Goal: Information Seeking & Learning: Learn about a topic

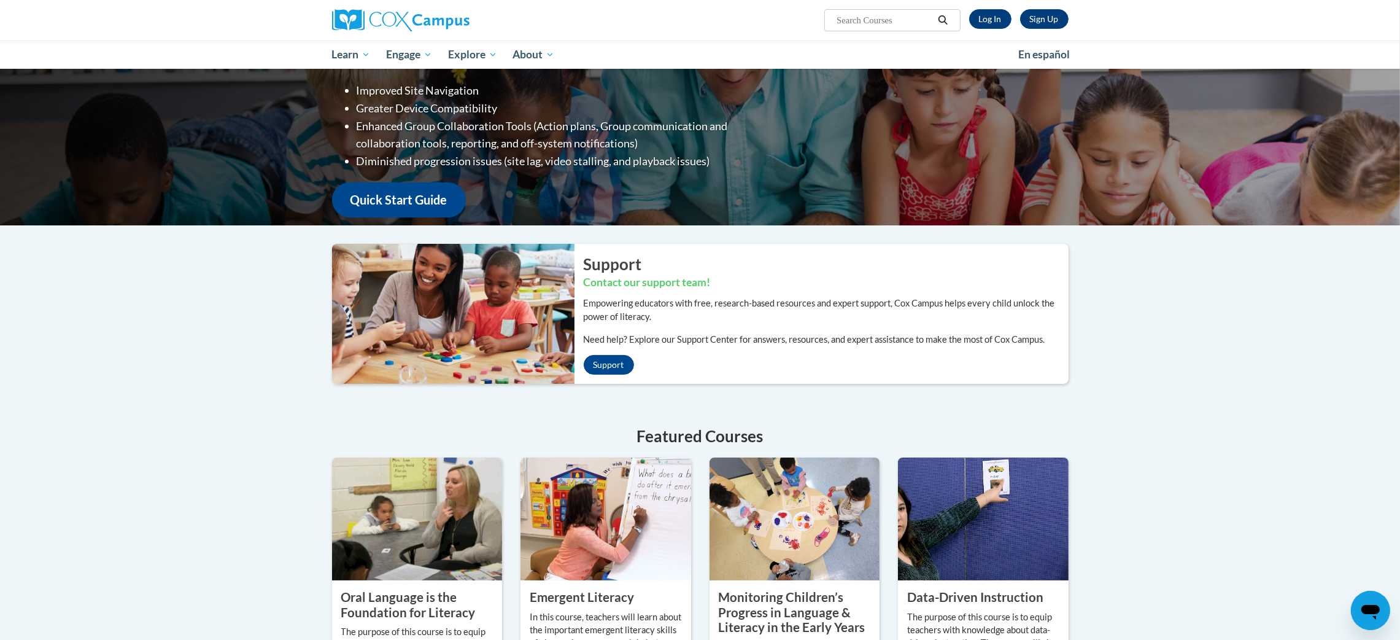
scroll to position [88, 0]
click at [933, 7] on div "Sign Up Log In Search Search..." at bounding box center [826, 15] width 503 height 31
click at [933, 16] on link "Log In" at bounding box center [990, 19] width 42 height 20
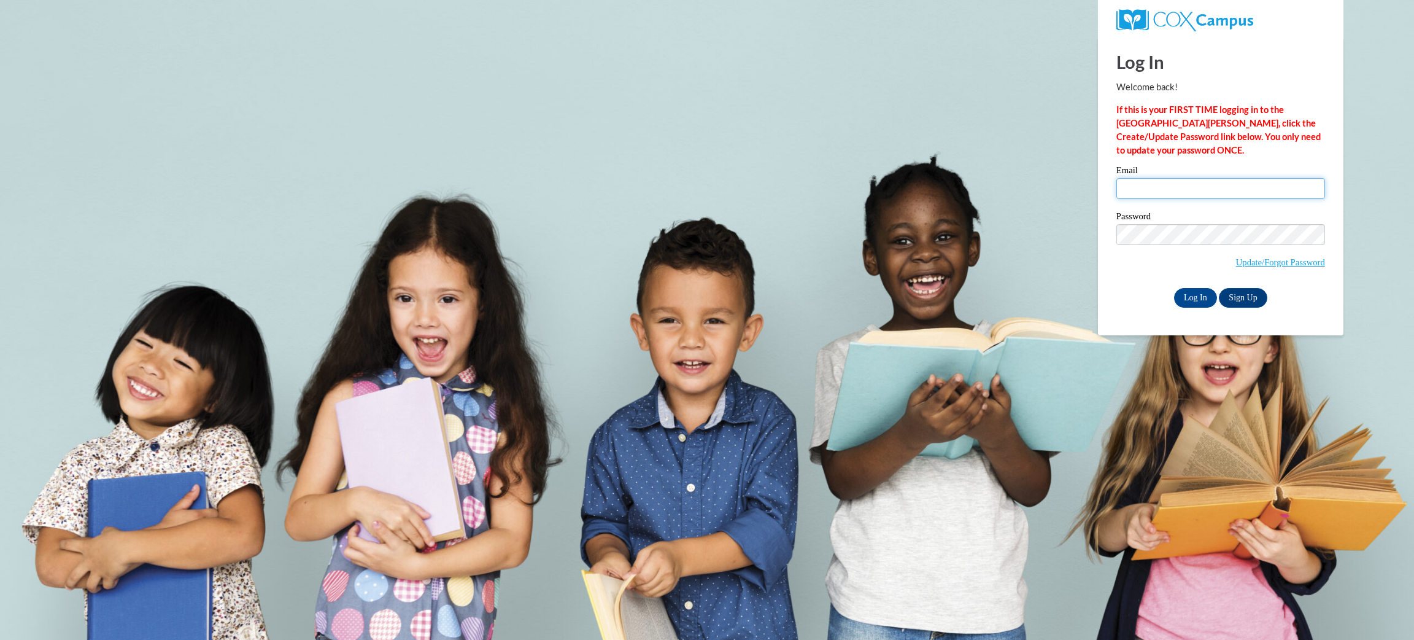
click at [1162, 180] on input "Email" at bounding box center [1221, 188] width 209 height 21
type input "fordra@wauwatosa.k12.wi.us"
click at [1174, 288] on input "Log In" at bounding box center [1195, 298] width 43 height 20
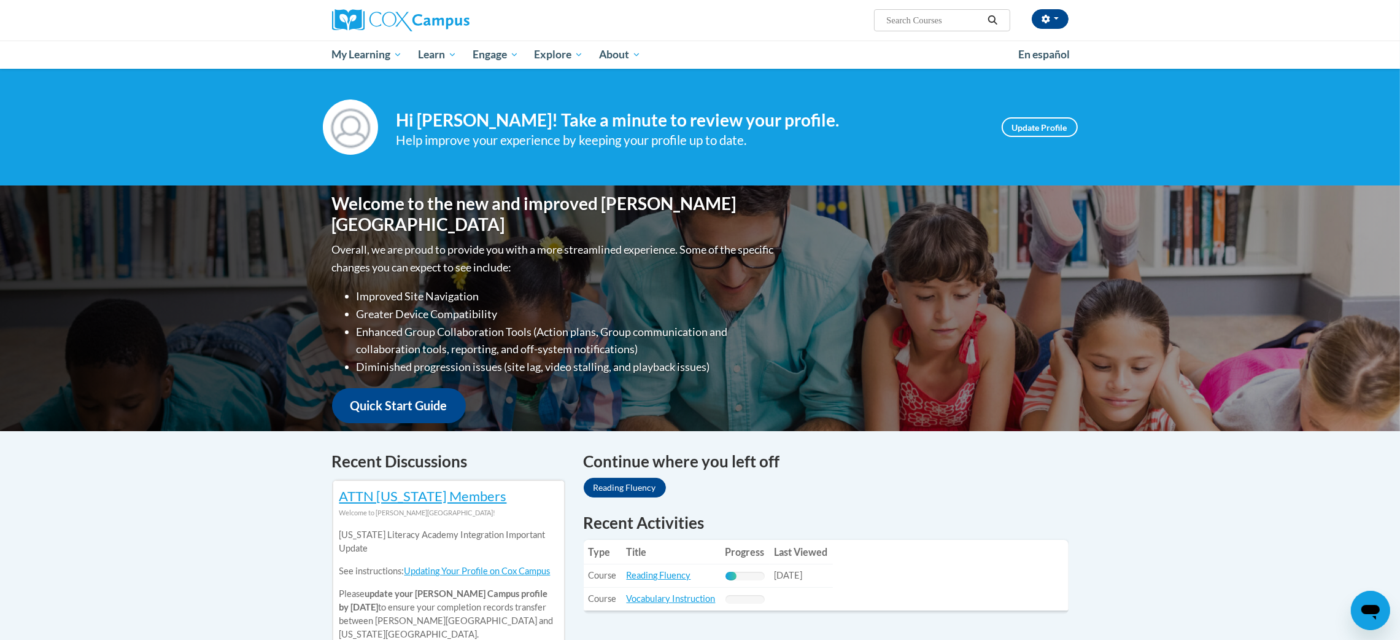
scroll to position [158, 0]
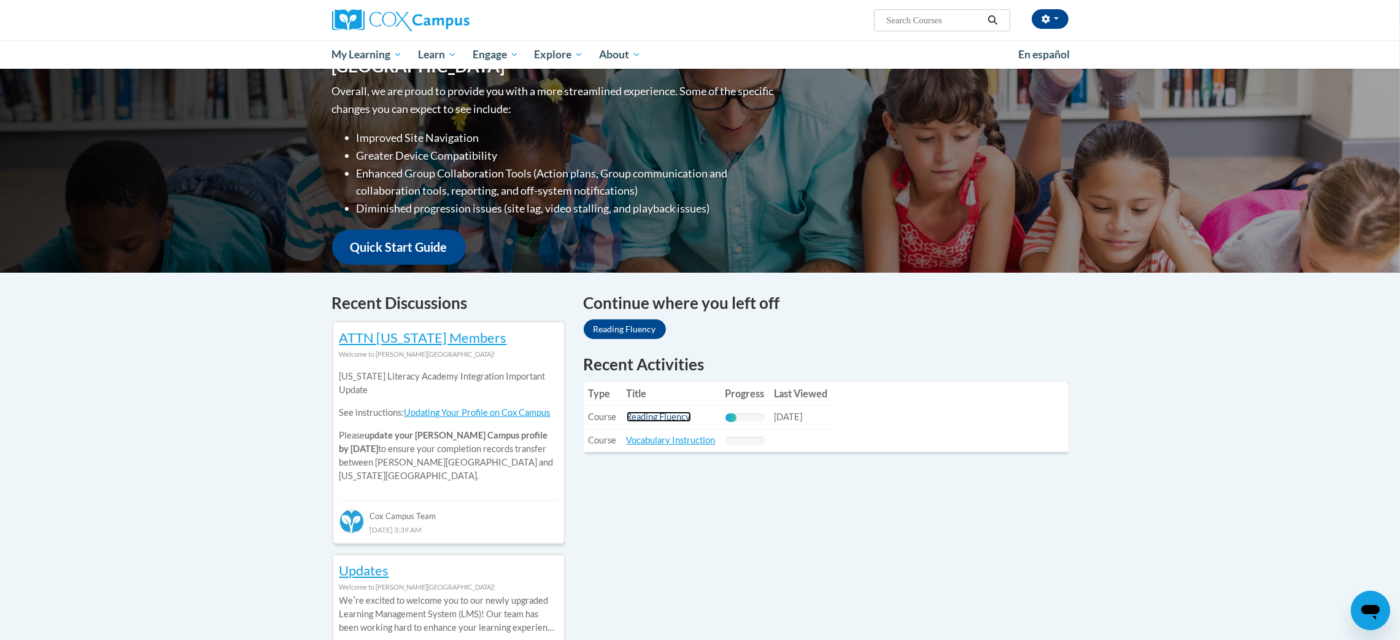
click at [667, 420] on link "Reading Fluency" at bounding box center [659, 416] width 64 height 10
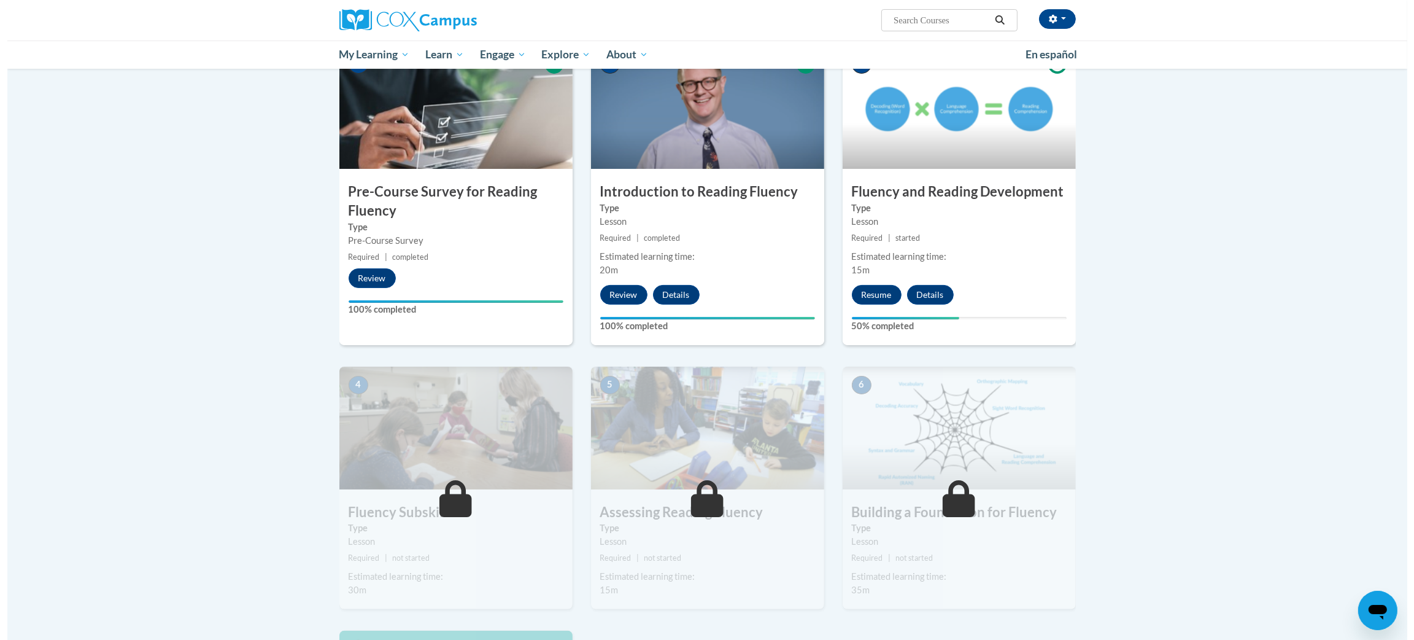
scroll to position [304, 0]
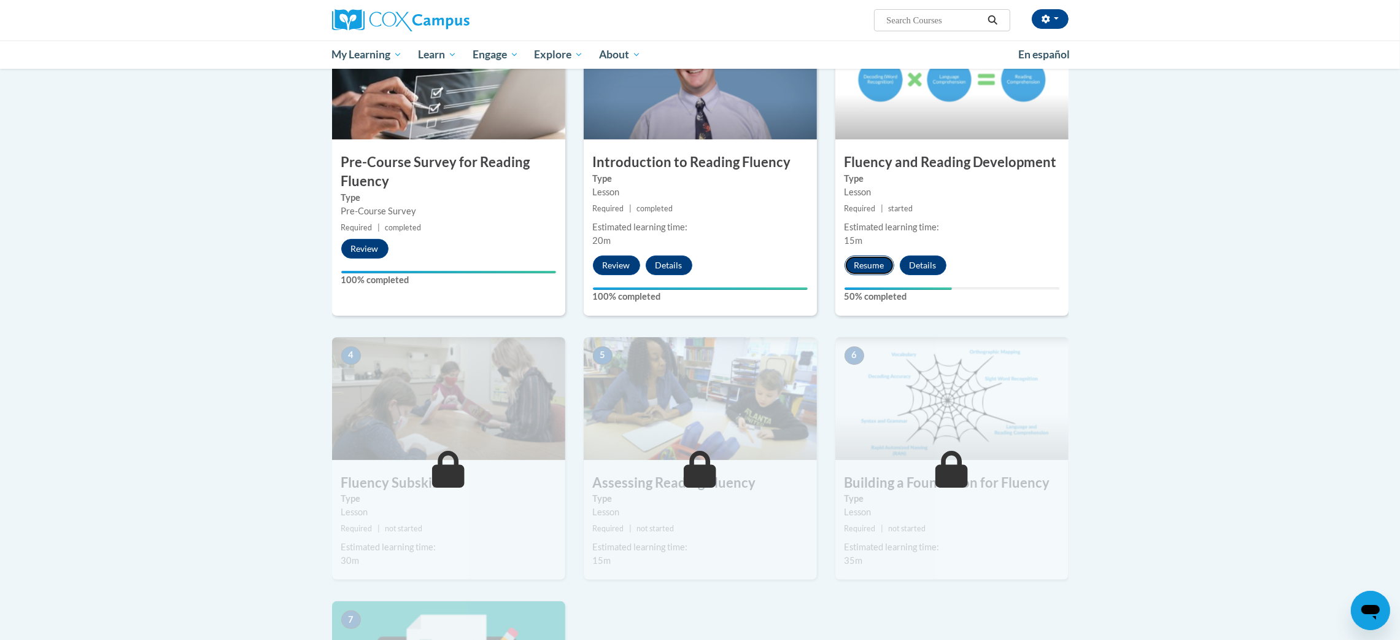
click at [881, 271] on button "Resume" at bounding box center [870, 265] width 50 height 20
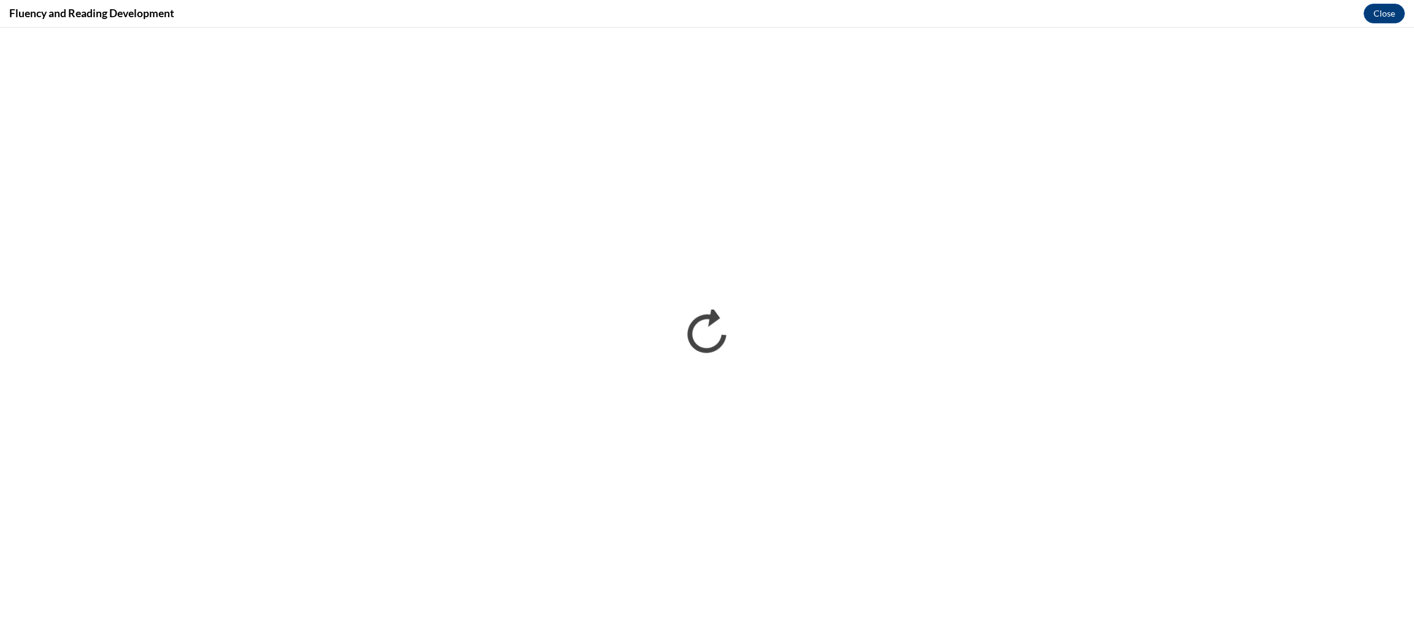
scroll to position [0, 0]
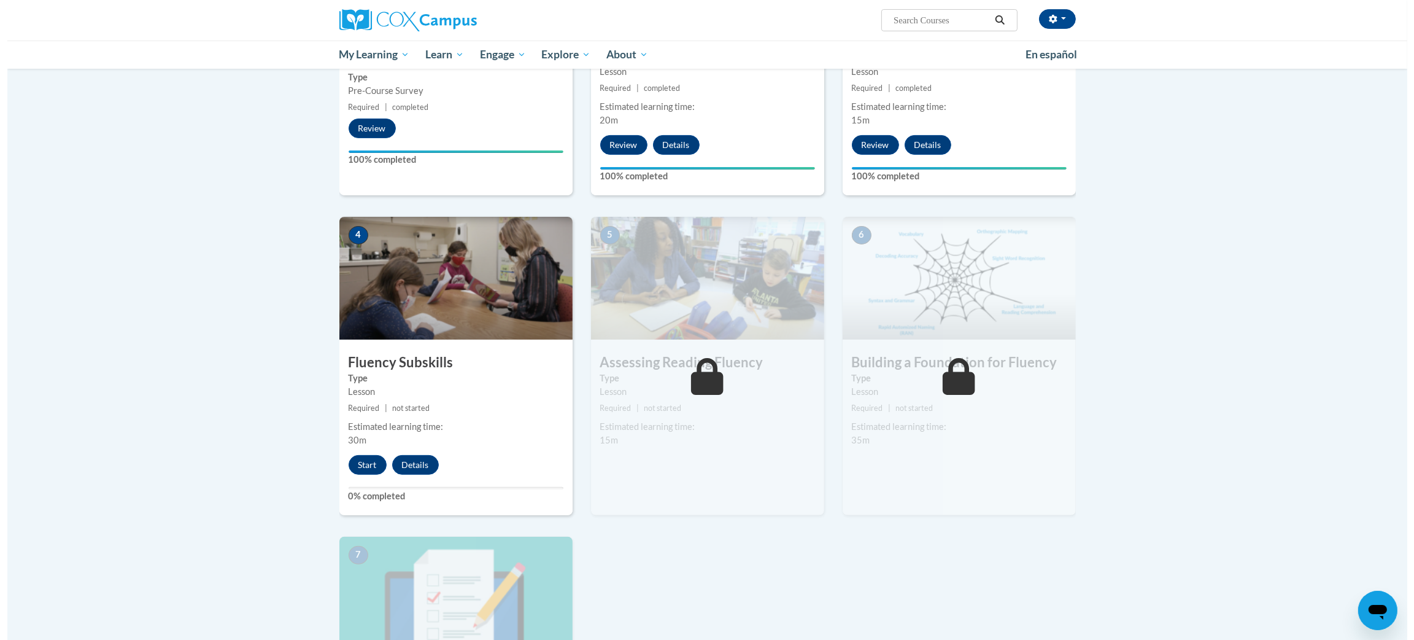
scroll to position [455, 0]
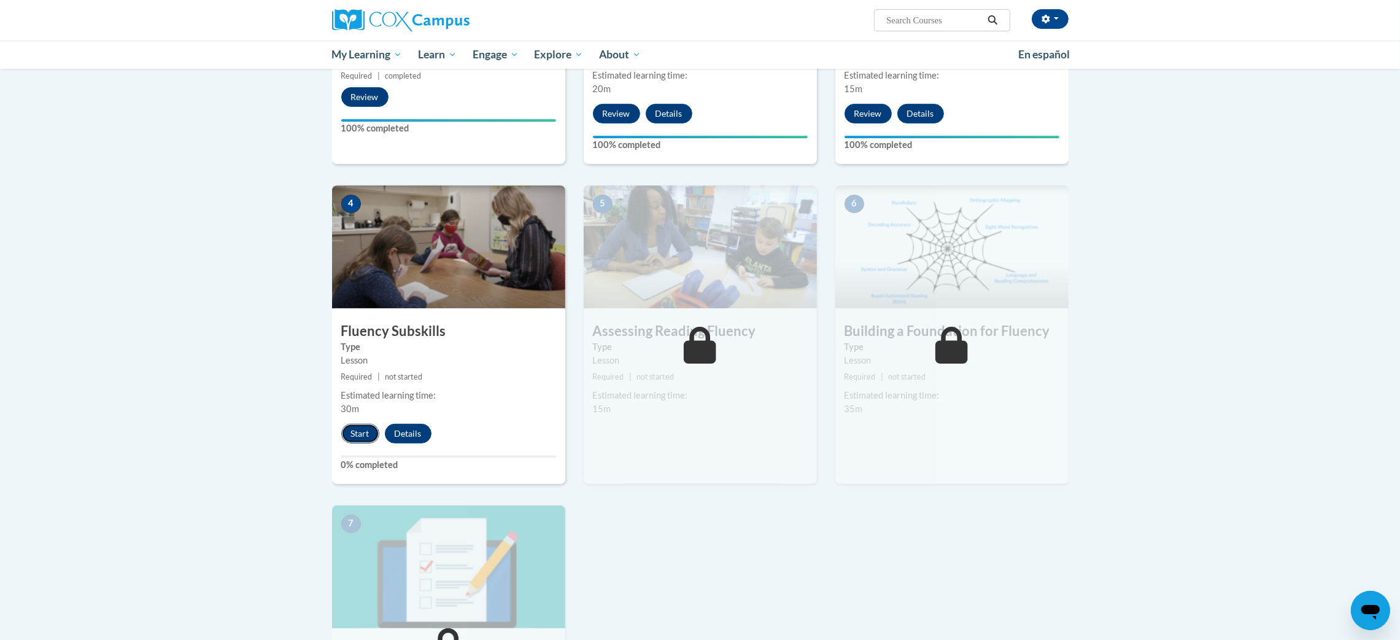
click at [355, 435] on button "Start" at bounding box center [360, 434] width 38 height 20
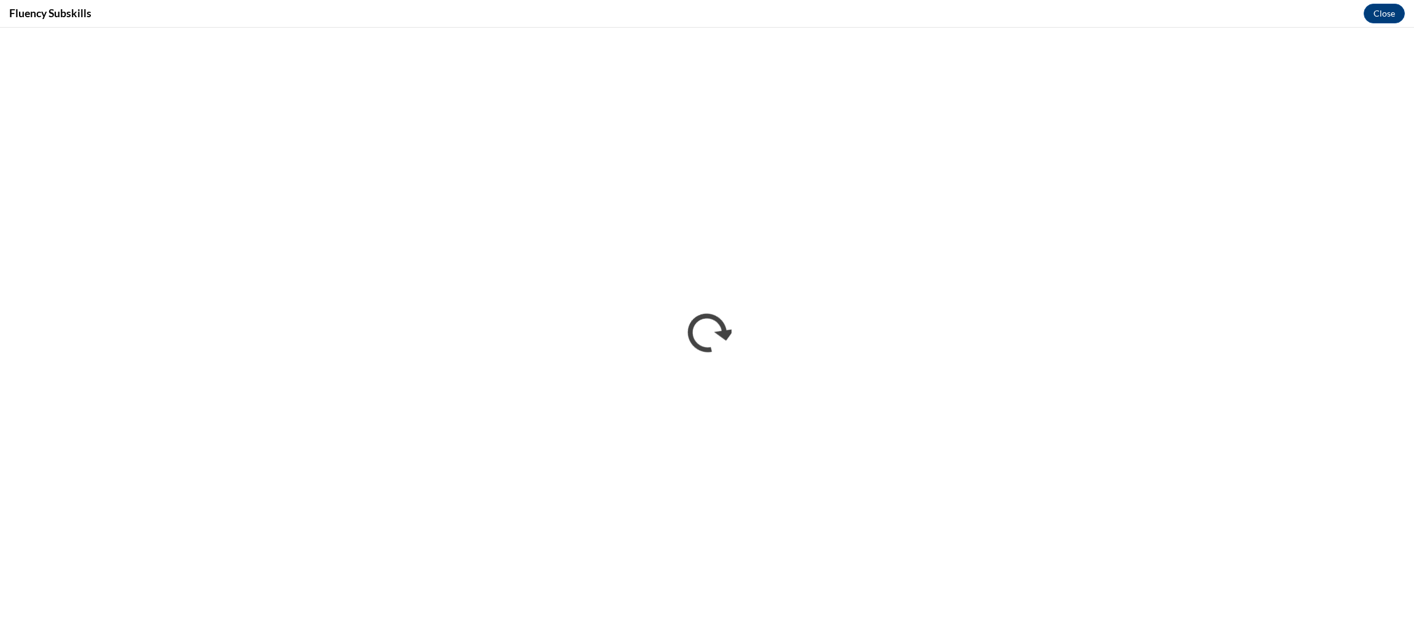
scroll to position [0, 0]
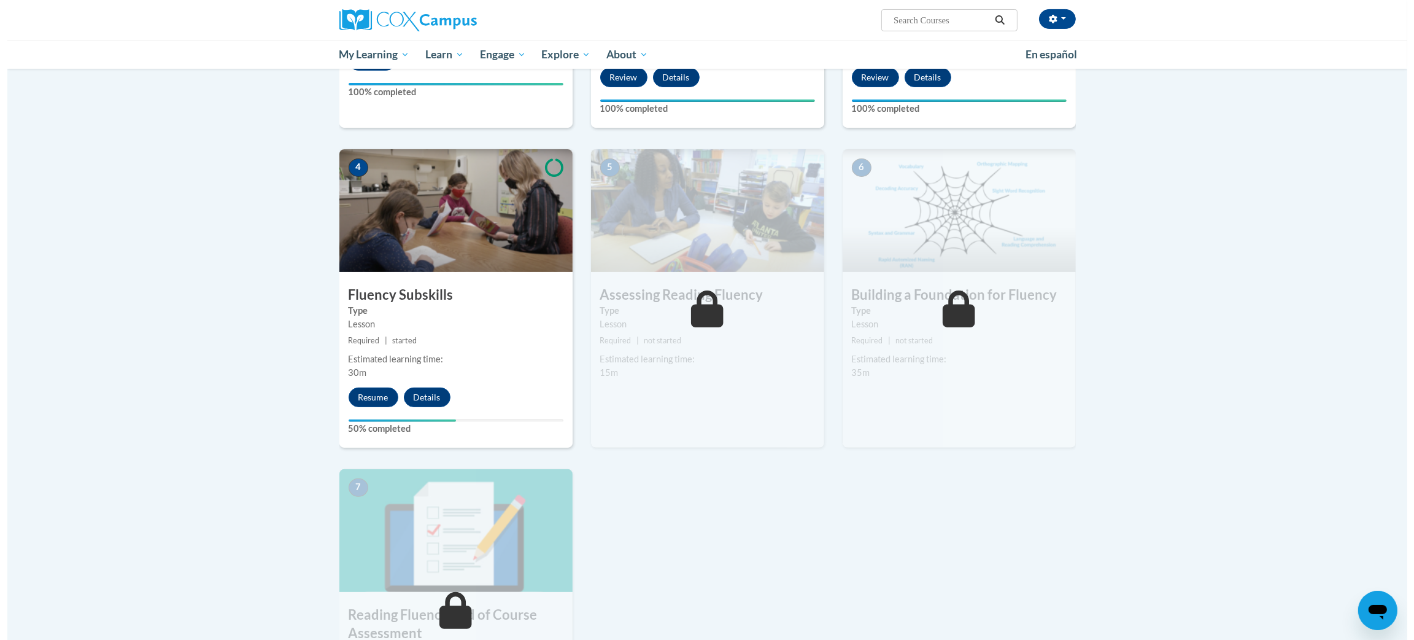
scroll to position [503, 0]
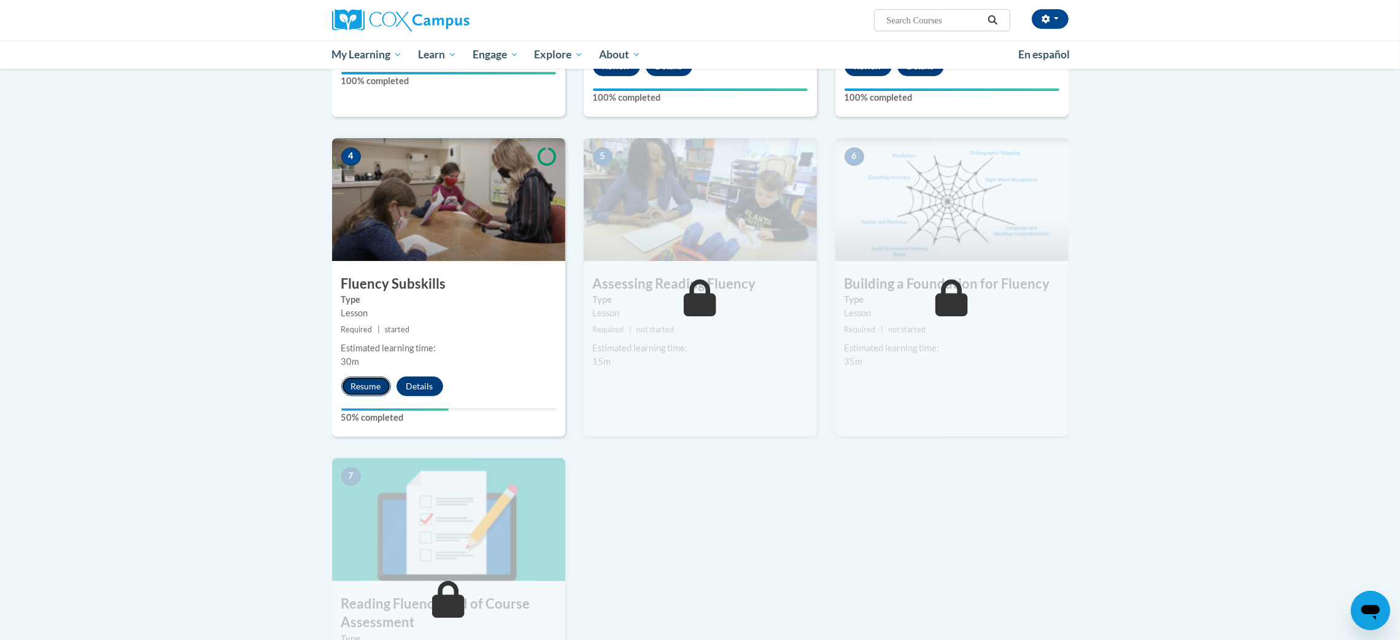
click at [370, 393] on button "Resume" at bounding box center [366, 386] width 50 height 20
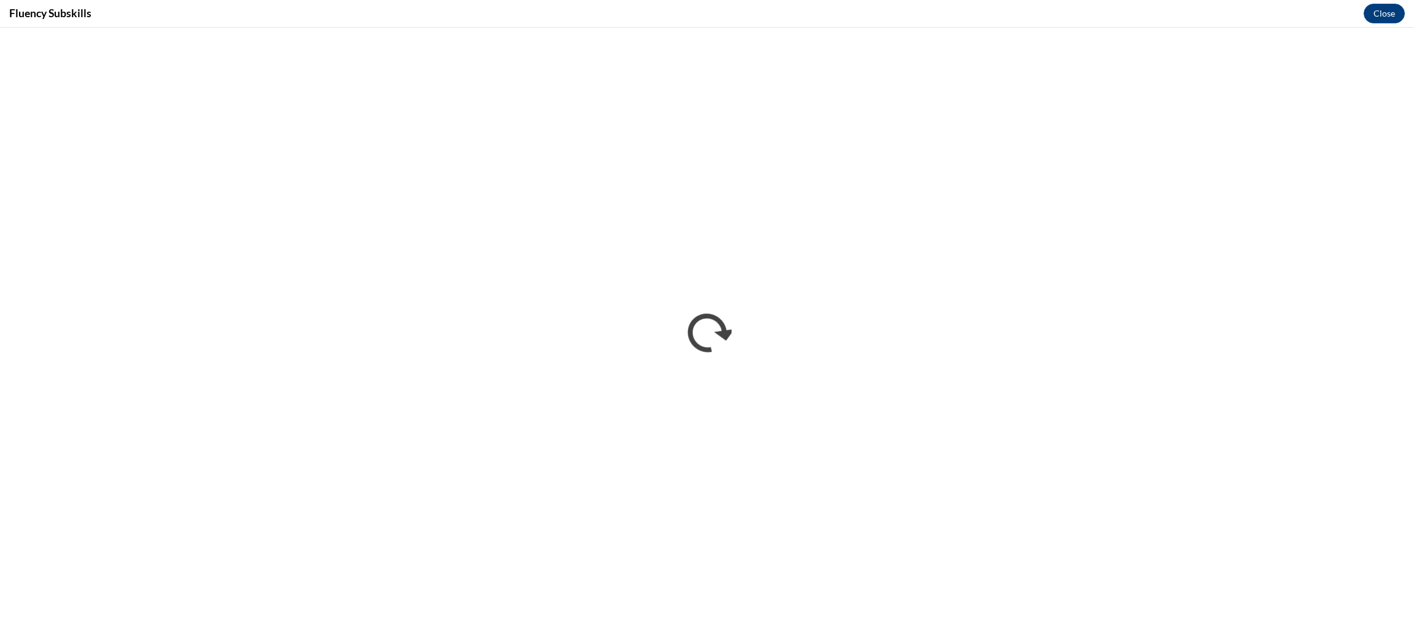
scroll to position [0, 0]
